Goal: Find specific page/section: Find specific page/section

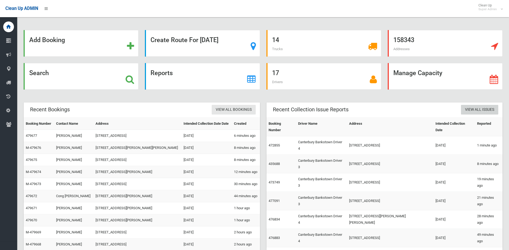
click at [482, 112] on link "View All Issues" at bounding box center [479, 110] width 37 height 10
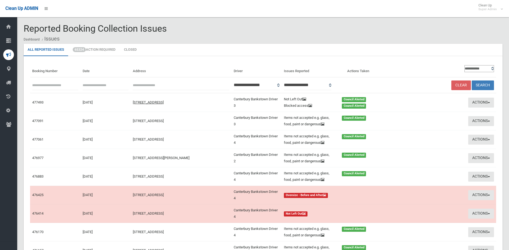
click at [473, 42] on ol "Dashboard Issues" at bounding box center [263, 39] width 479 height 10
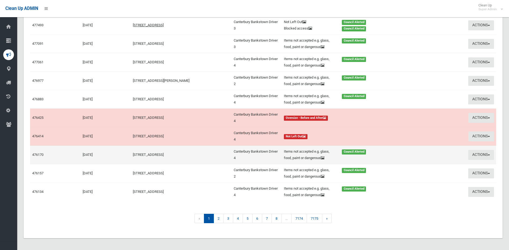
scroll to position [79, 0]
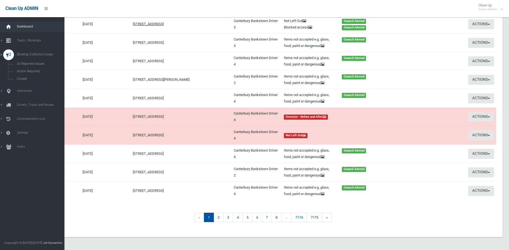
click at [12, 29] on div at bounding box center [8, 26] width 11 height 11
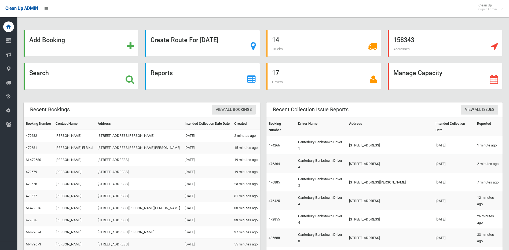
scroll to position [20, 0]
